Goal: Transaction & Acquisition: Purchase product/service

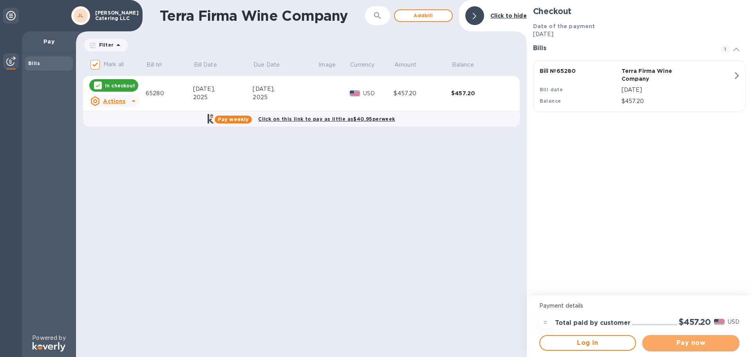
click at [681, 339] on span "Pay now" at bounding box center [691, 342] width 85 height 9
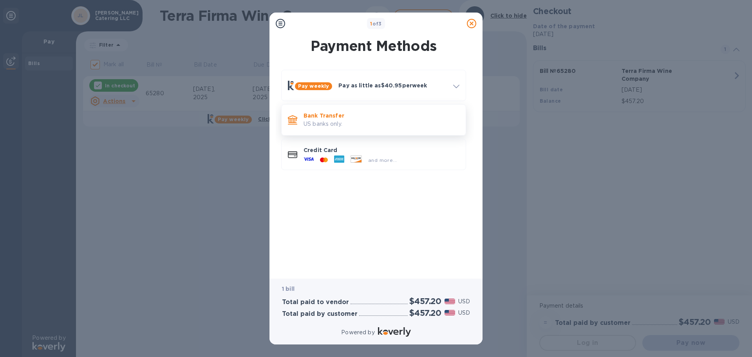
click at [357, 120] on p "US banks only." at bounding box center [382, 124] width 156 height 8
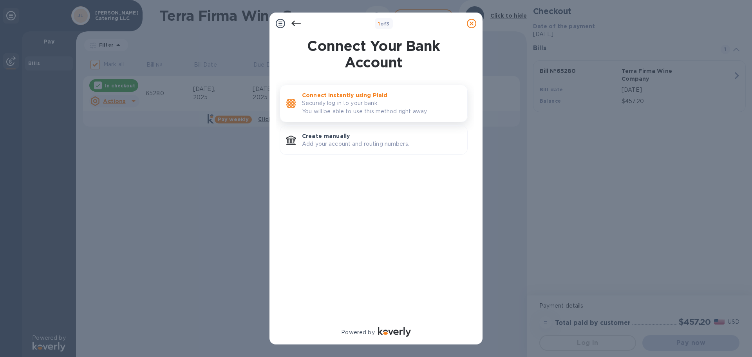
click at [382, 105] on p "Securely log in to your bank. You will be able to use this method right away." at bounding box center [381, 107] width 159 height 16
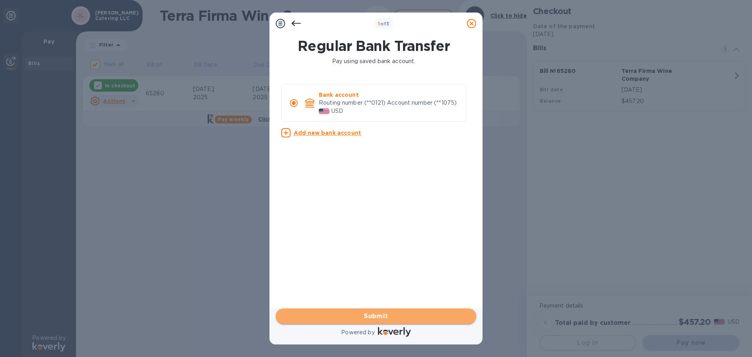
click at [384, 315] on span "Submit" at bounding box center [376, 316] width 188 height 9
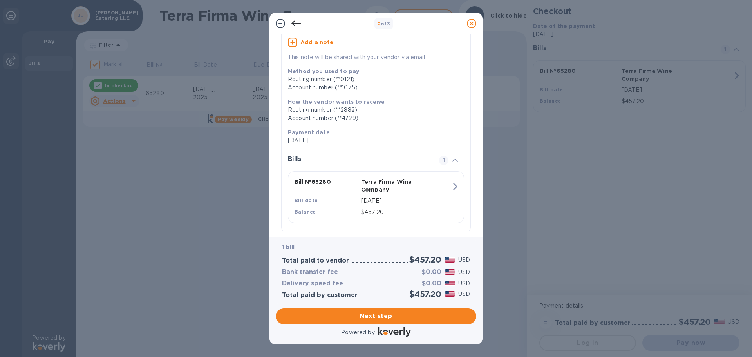
scroll to position [80, 0]
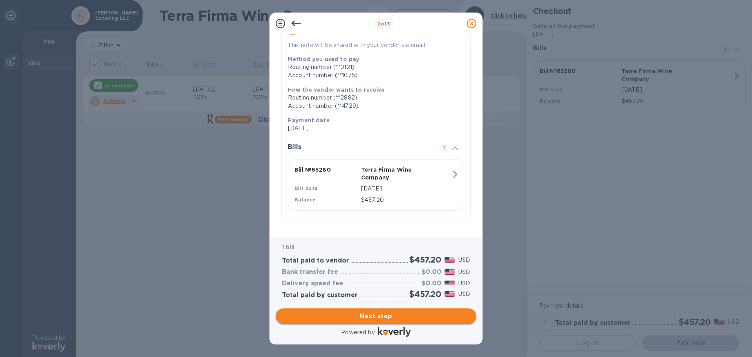
click at [384, 315] on span "Next step" at bounding box center [376, 316] width 188 height 9
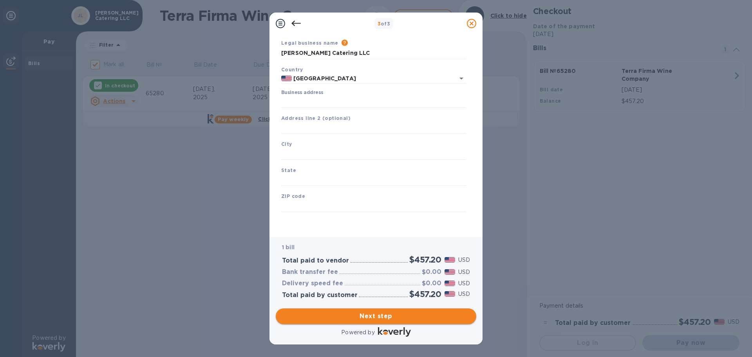
scroll to position [26, 0]
click at [344, 105] on input "Business address" at bounding box center [373, 102] width 185 height 12
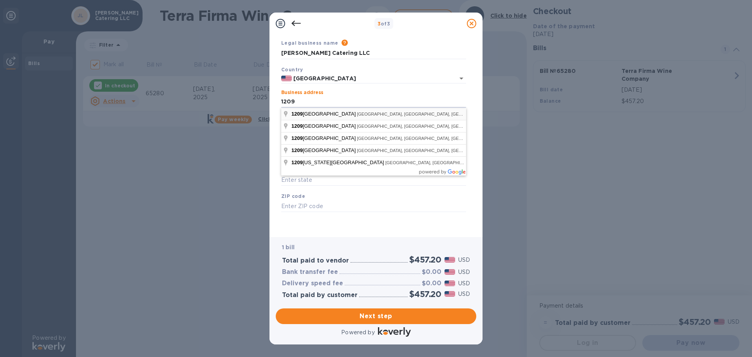
type input "[STREET_ADDRESS]"
type input "Berkeley"
type input "CA"
type input "94710"
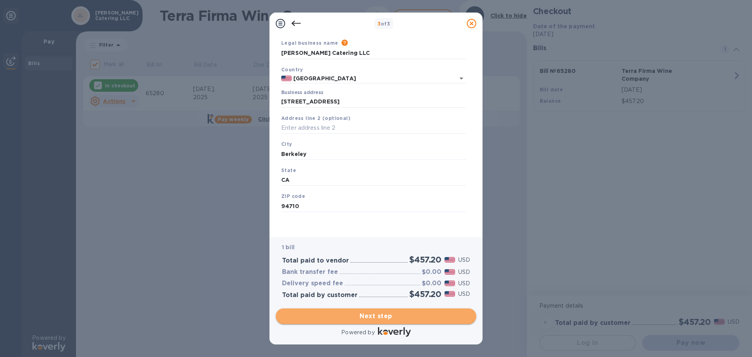
click at [400, 313] on span "Next step" at bounding box center [376, 316] width 188 height 9
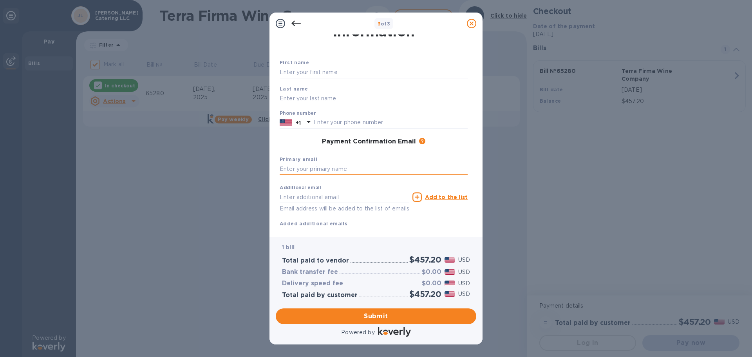
click at [304, 168] on input "text" at bounding box center [374, 169] width 188 height 12
type input "[EMAIL_ADDRESS][DOMAIN_NAME]"
click at [380, 315] on span "Submit" at bounding box center [376, 316] width 188 height 9
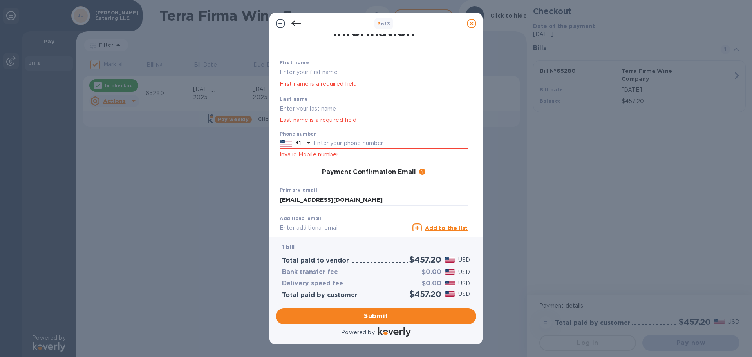
click at [330, 68] on input "text" at bounding box center [374, 73] width 188 height 12
type input "[PERSON_NAME]"
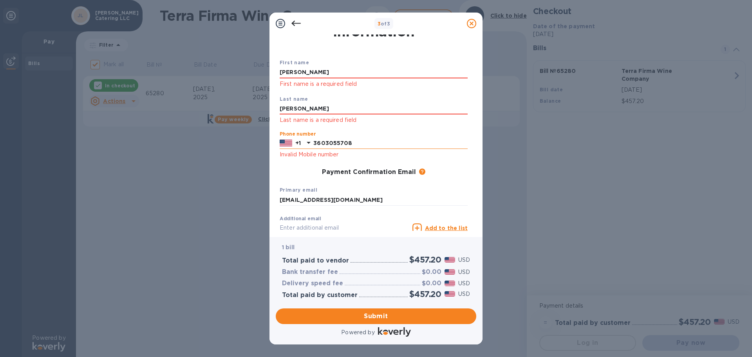
type input "3603055708"
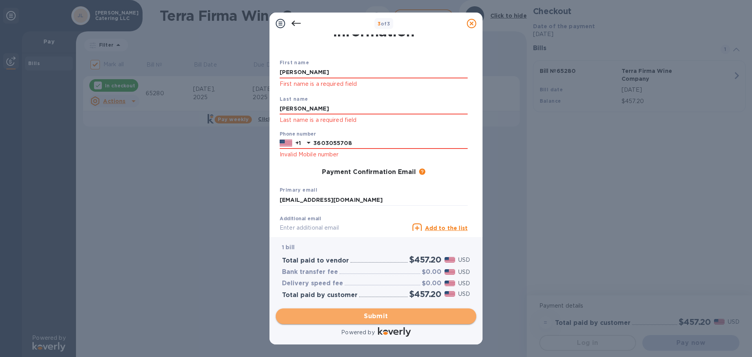
click at [389, 320] on span "Submit" at bounding box center [376, 316] width 188 height 9
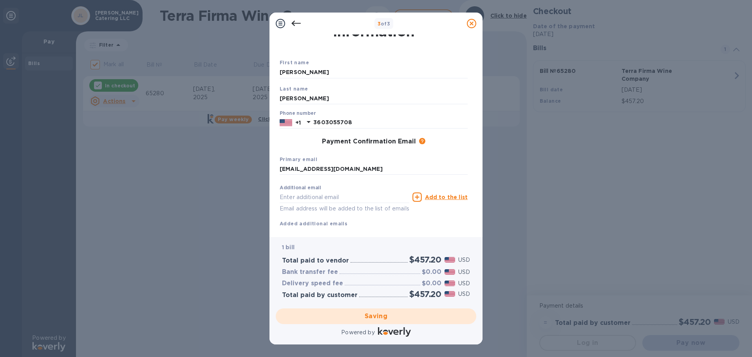
checkbox input "false"
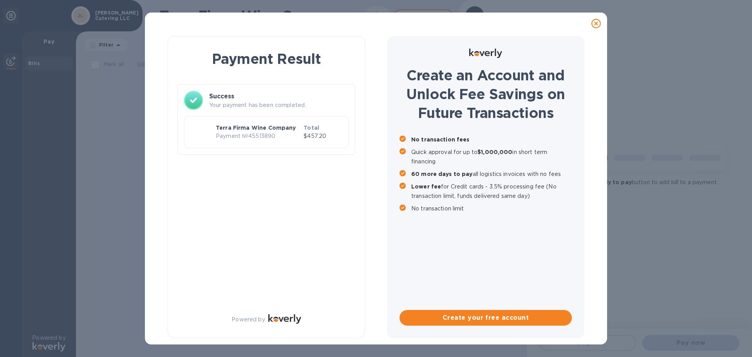
scroll to position [0, 0]
